Goal: Task Accomplishment & Management: Use online tool/utility

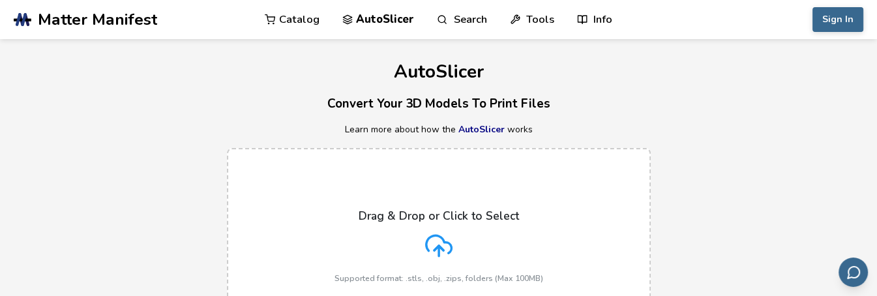
click at [436, 237] on icon at bounding box center [438, 245] width 27 height 27
click at [0, 0] on input "Drag & Drop or Click to Select Supported format: .stls, .obj, .zips, folders (M…" at bounding box center [0, 0] width 0 height 0
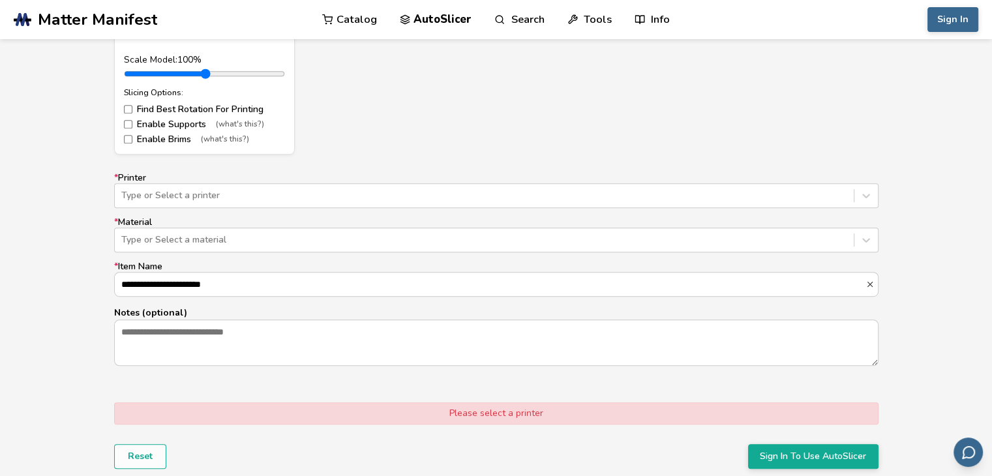
scroll to position [725, 0]
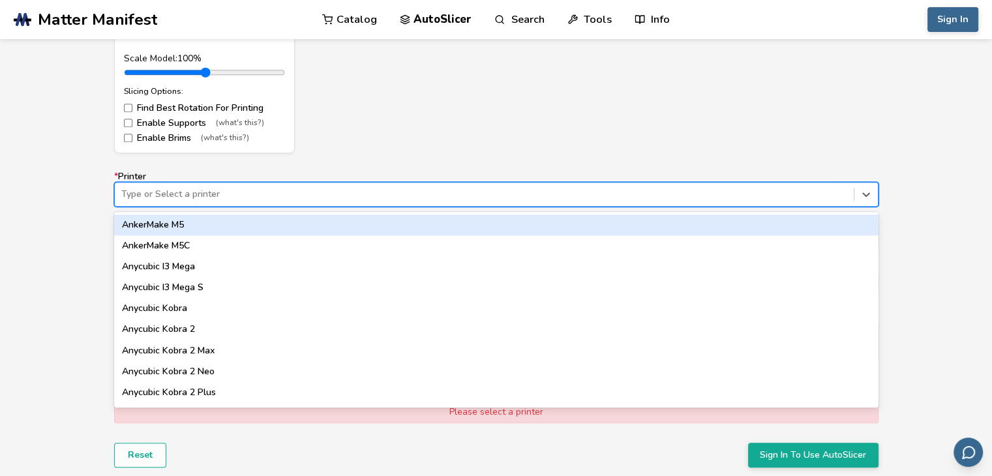
click at [327, 195] on div at bounding box center [484, 194] width 726 height 13
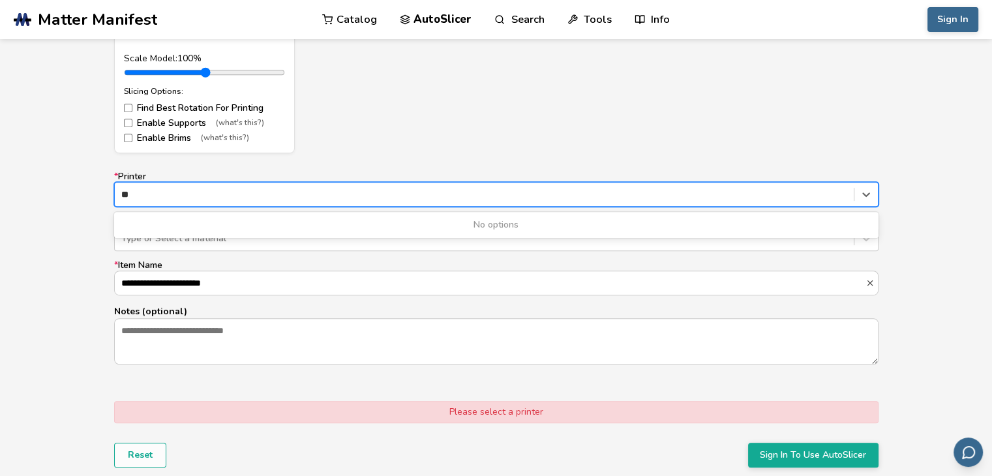
type input "*"
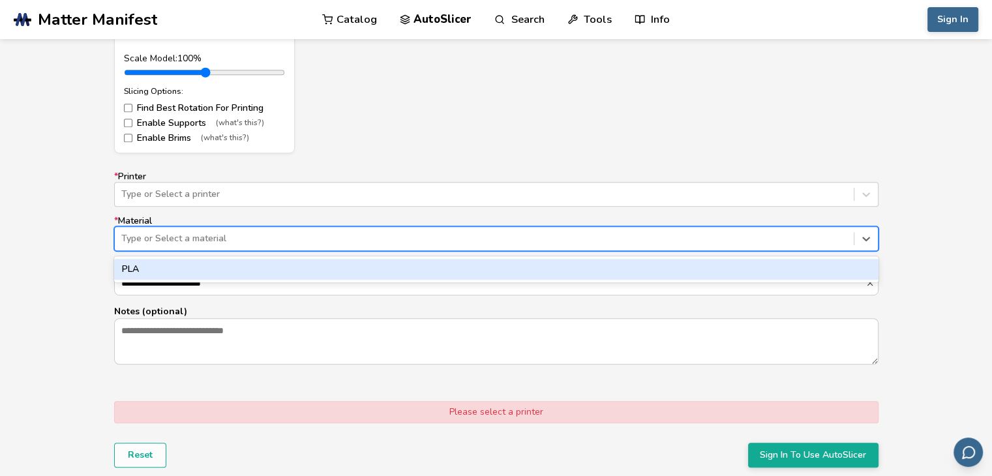
click at [286, 235] on div at bounding box center [484, 238] width 726 height 13
click at [310, 272] on div "PLA" at bounding box center [496, 269] width 764 height 21
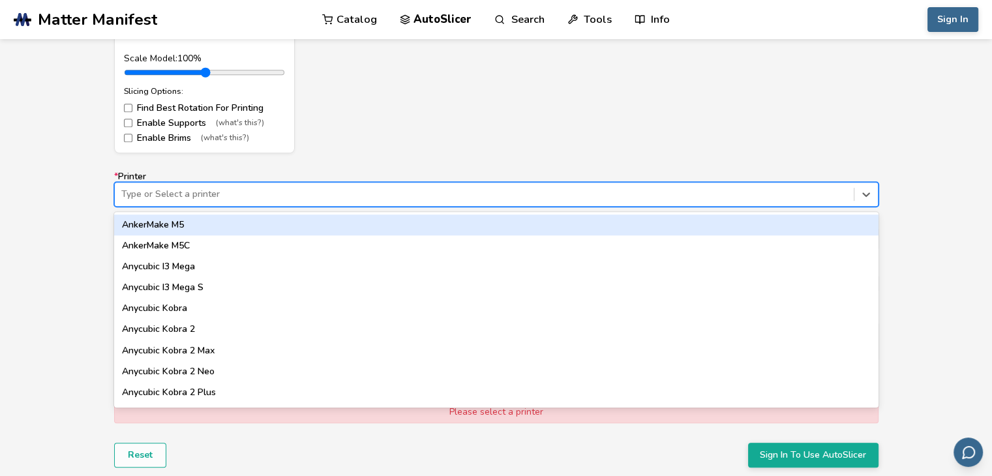
click at [231, 192] on div at bounding box center [484, 194] width 726 height 13
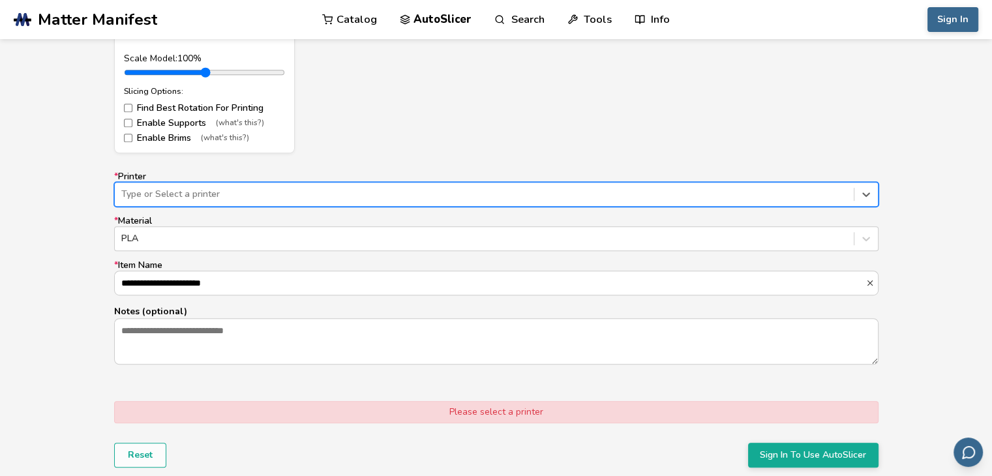
click at [231, 192] on div at bounding box center [484, 194] width 726 height 13
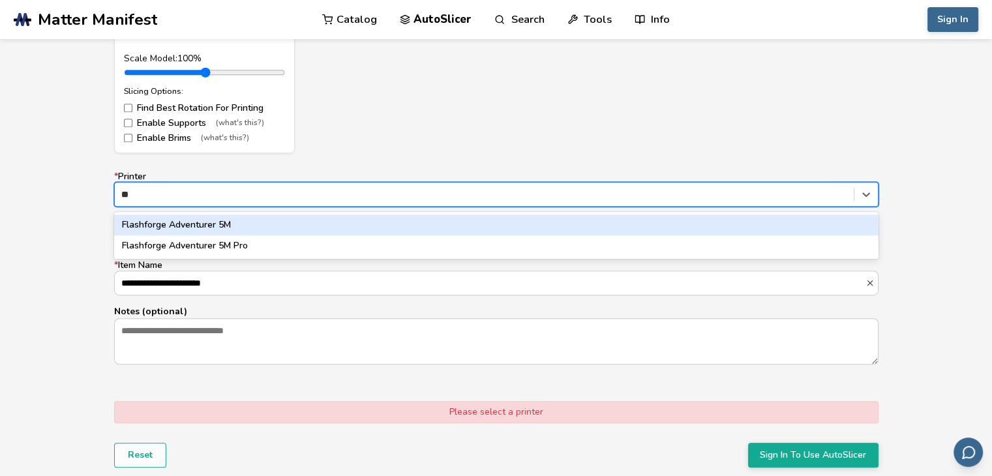
type input "*"
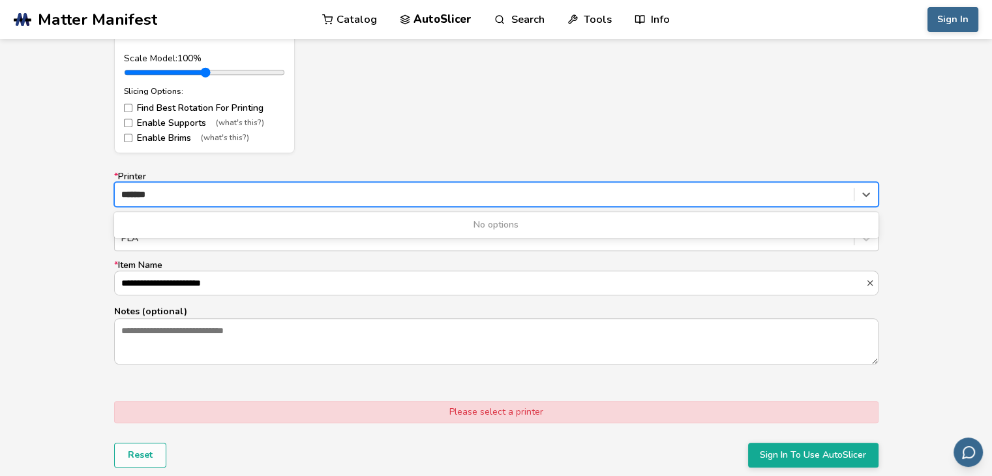
type input "*******"
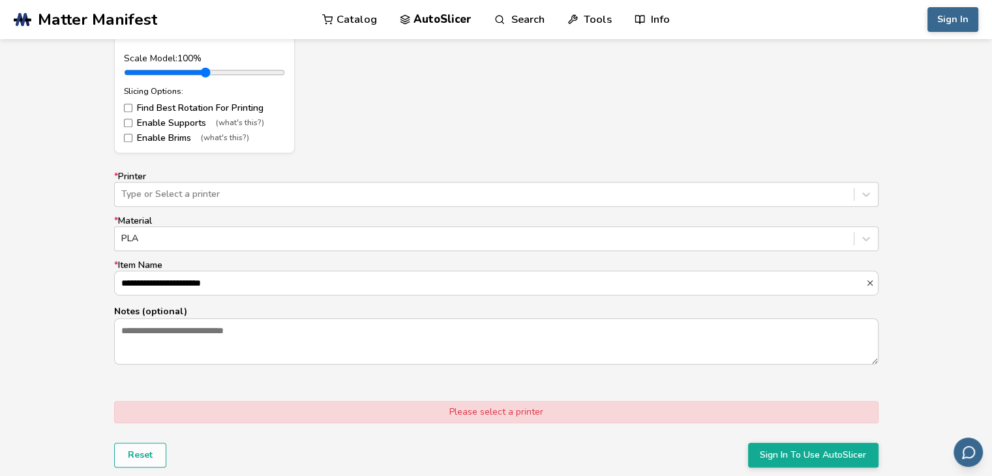
click at [360, 166] on form "**********" at bounding box center [496, 109] width 783 height 733
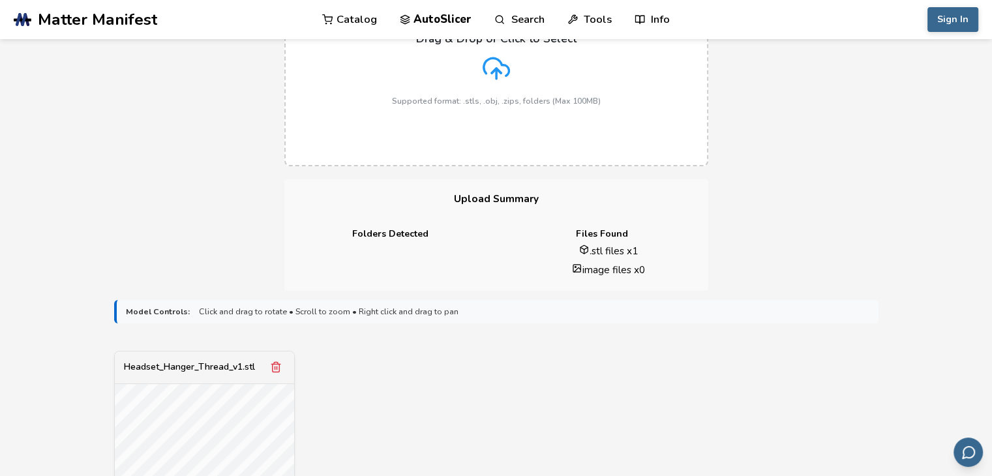
scroll to position [0, 0]
